Goal: Transaction & Acquisition: Obtain resource

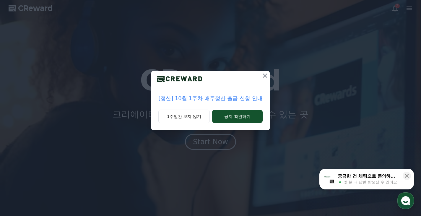
click at [242, 100] on p "[정산] 10월 1주차 매주정산 출금 신청 안내" at bounding box center [210, 98] width 104 height 8
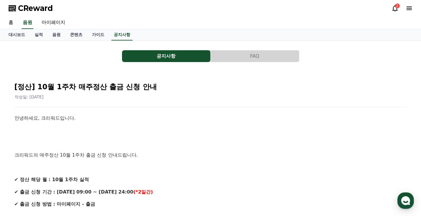
click at [397, 9] on icon at bounding box center [394, 8] width 7 height 7
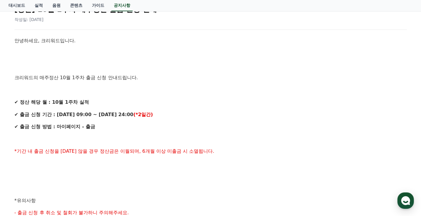
scroll to position [177, 0]
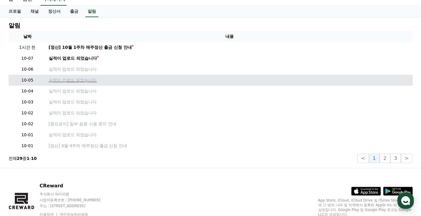
scroll to position [30, 0]
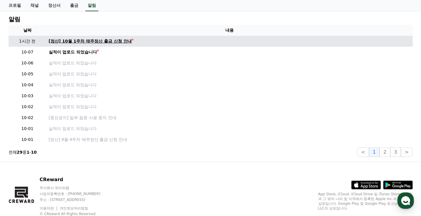
click at [86, 40] on div "[정산] 10월 1주차 매주정산 출금 신청 안내" at bounding box center [90, 41] width 83 height 6
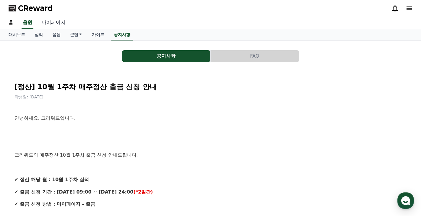
click at [49, 22] on link "마이페이지" at bounding box center [53, 23] width 33 height 12
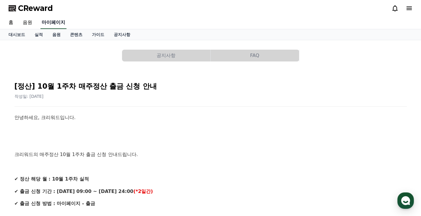
select select "**********"
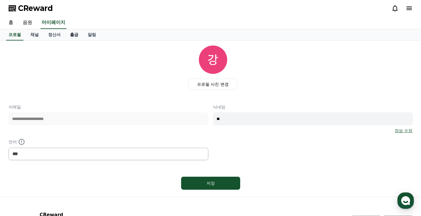
click at [76, 35] on link "출금" at bounding box center [74, 34] width 18 height 11
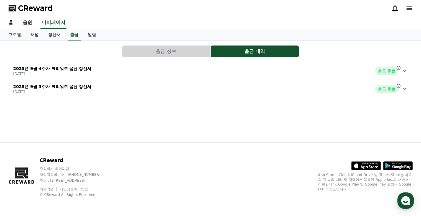
click at [36, 36] on link "채널" at bounding box center [35, 34] width 18 height 11
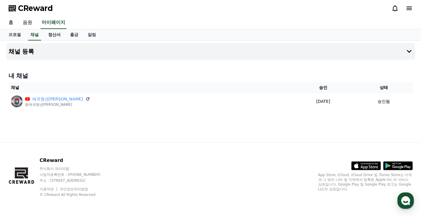
click at [50, 34] on link "정산서" at bounding box center [54, 34] width 22 height 11
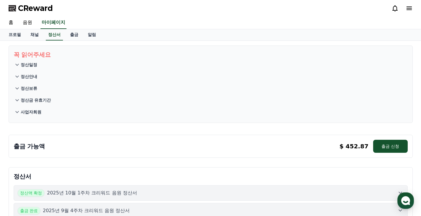
scroll to position [59, 0]
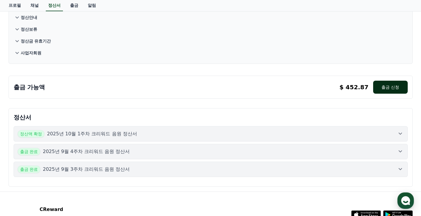
click at [389, 87] on button "출금 신청" at bounding box center [390, 87] width 34 height 13
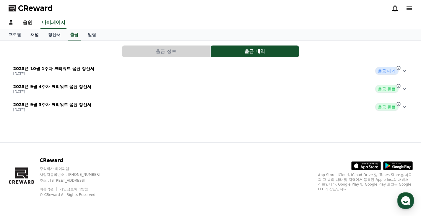
click at [38, 35] on link "채널" at bounding box center [35, 34] width 18 height 11
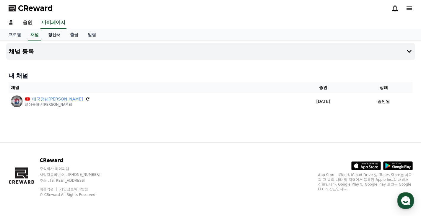
click at [52, 33] on link "정산서" at bounding box center [54, 34] width 22 height 11
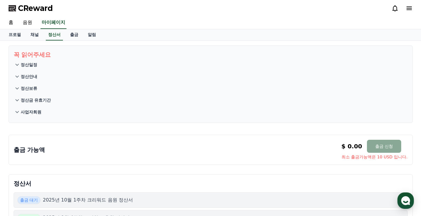
click at [26, 64] on p "정산일정" at bounding box center [29, 65] width 17 height 6
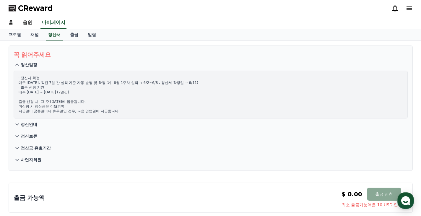
click at [27, 121] on button "정산안내" at bounding box center [211, 124] width 394 height 12
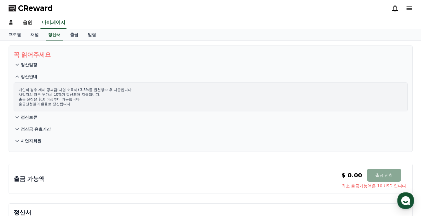
click at [30, 116] on p "정산보류" at bounding box center [29, 117] width 17 height 6
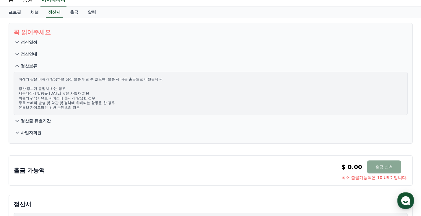
scroll to position [30, 0]
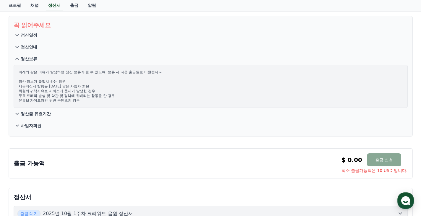
click at [42, 112] on p "정산금 유효기간" at bounding box center [36, 114] width 30 height 6
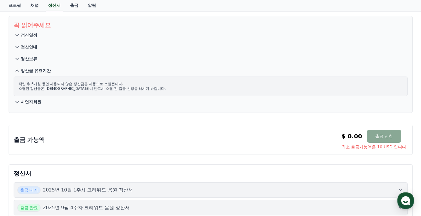
click at [31, 102] on p "사업자회원" at bounding box center [31, 102] width 21 height 6
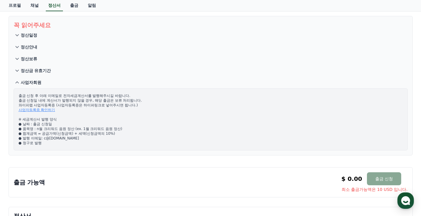
drag, startPoint x: 75, startPoint y: 128, endPoint x: 38, endPoint y: 130, distance: 37.2
click at [38, 130] on p "출금 신청 후 아래 이메일로 전자세금계산서를 발행해주시길 바랍니다. 출금 신청일 내에 계산서가 발행되지 않을 경우, 해당 출금은 보류 처리됩니…" at bounding box center [211, 119] width 384 height 52
copy p "n월 크리워드 음원 정산"
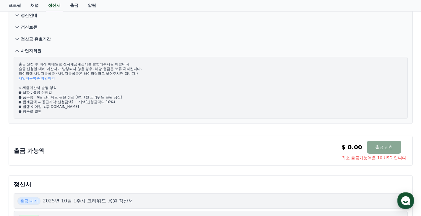
scroll to position [0, 0]
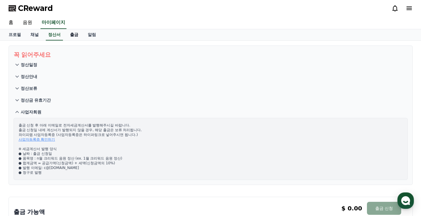
click at [75, 37] on link "출금" at bounding box center [74, 34] width 18 height 11
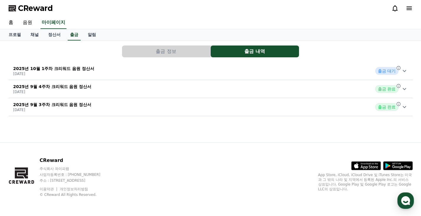
click at [406, 74] on icon at bounding box center [404, 70] width 7 height 7
